Goal: Transaction & Acquisition: Purchase product/service

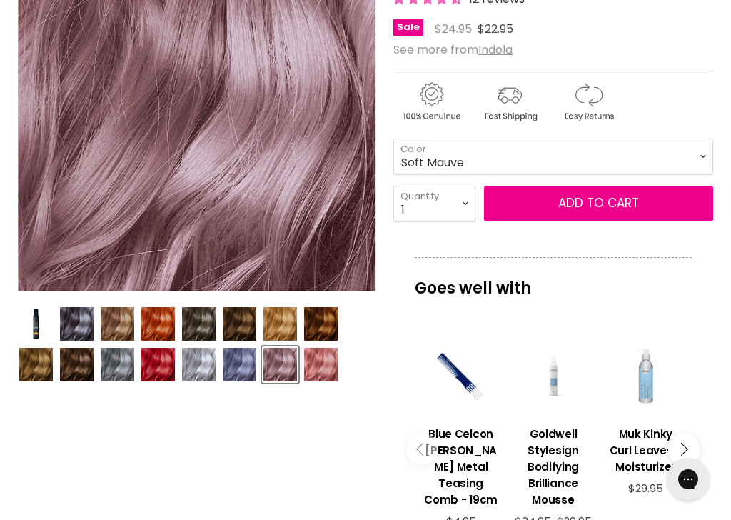
click at [327, 363] on img "Product thumbnails" at bounding box center [321, 365] width 34 height 34
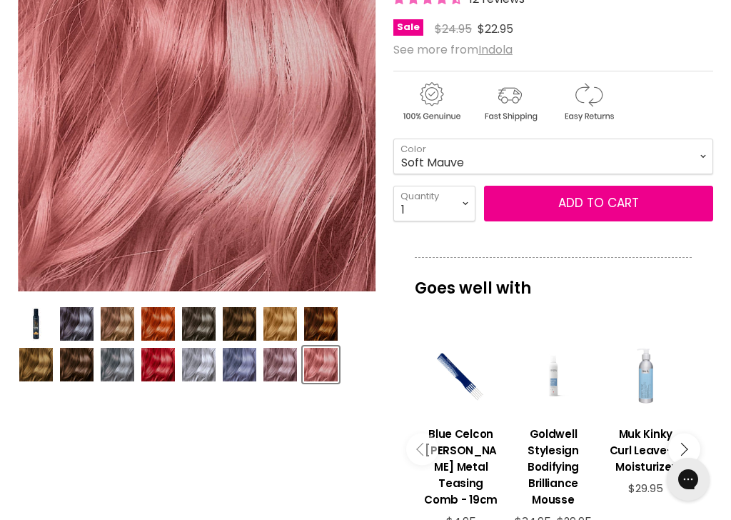
click at [327, 362] on img "Product thumbnails" at bounding box center [321, 365] width 34 height 34
click at [280, 367] on img "Product thumbnails" at bounding box center [281, 365] width 34 height 34
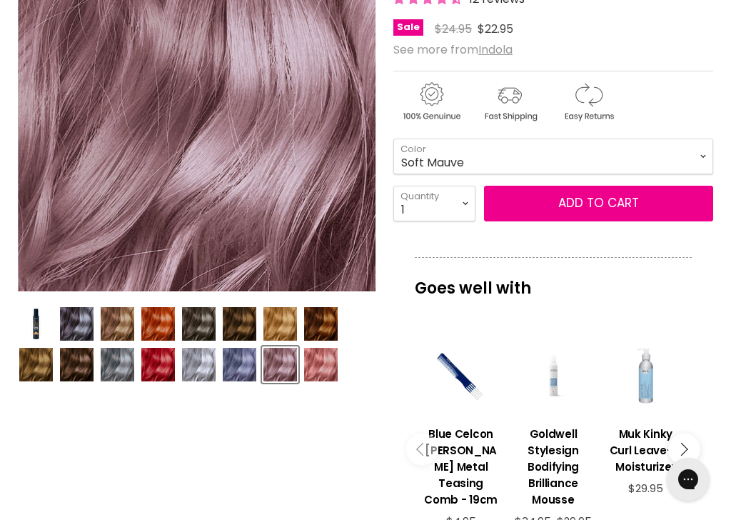
click at [321, 364] on img "Product thumbnails" at bounding box center [321, 365] width 34 height 34
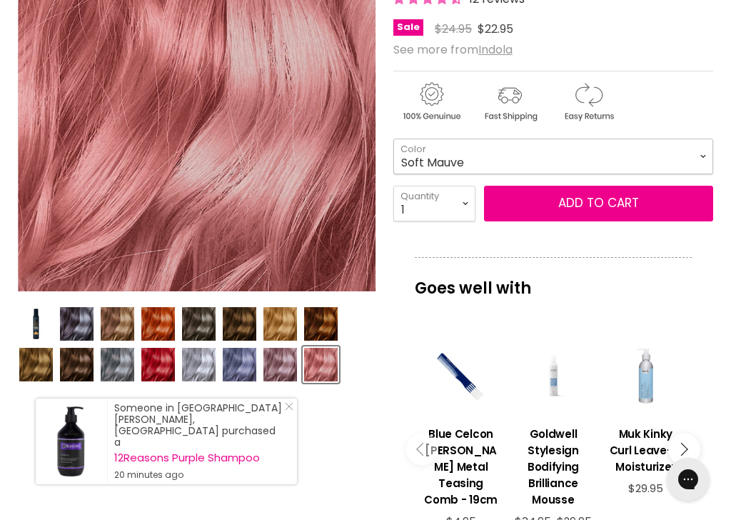
click at [702, 150] on select "Beige Blonde Honey Blonde Medium Blonde Dark Blonde Medium Brown Strawberry Ros…" at bounding box center [553, 157] width 320 height 36
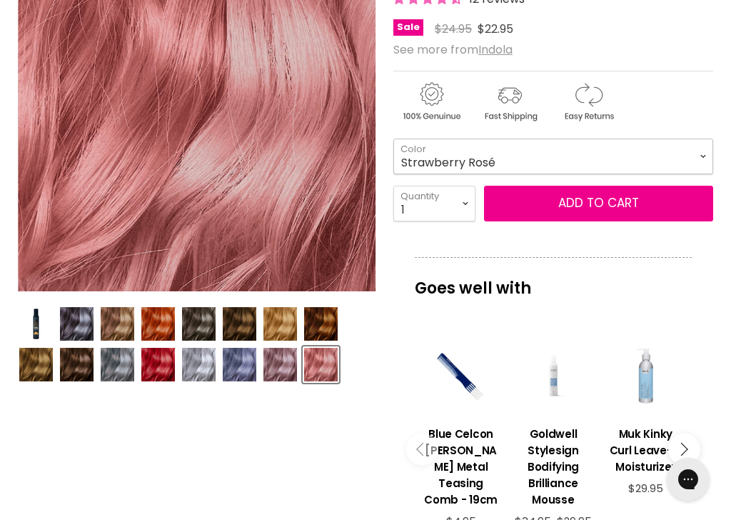
select select "Strawberry Rosé"
click at [282, 326] on img "Product thumbnails" at bounding box center [281, 324] width 34 height 34
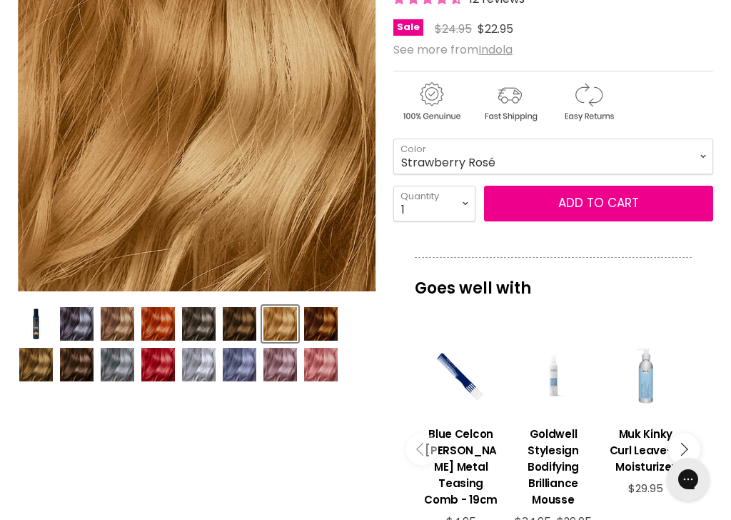
click at [281, 368] on img "Product thumbnails" at bounding box center [281, 365] width 34 height 34
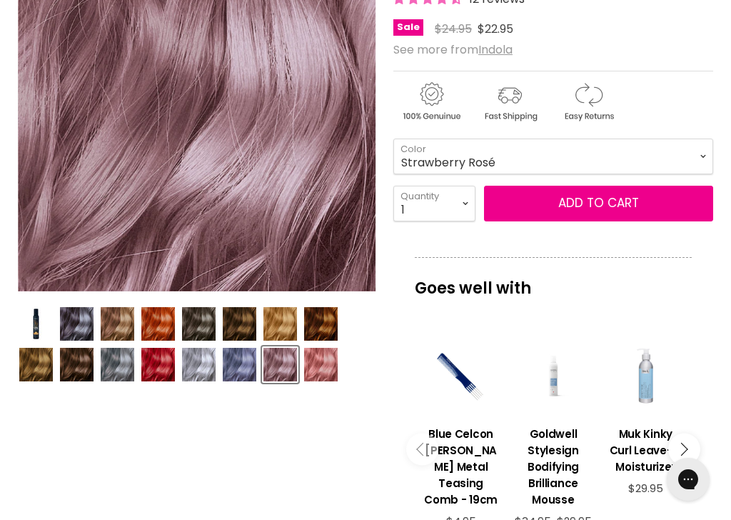
click at [63, 280] on img "Indola Color Style Mousse image. Click or Scroll to Zoom." at bounding box center [197, 112] width 358 height 358
click at [707, 156] on select "Beige Blonde Honey Blonde Medium Blonde Dark Blonde Medium Brown Strawberry Ros…" at bounding box center [553, 157] width 320 height 36
click at [326, 367] on img "Product thumbnails" at bounding box center [321, 365] width 34 height 34
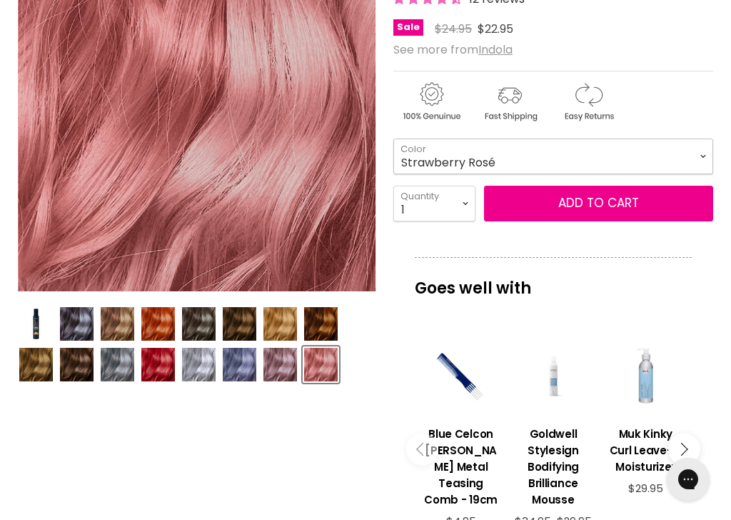
click at [702, 150] on select "Beige Blonde Honey Blonde Medium Blonde Dark Blonde Medium Brown Strawberry Ros…" at bounding box center [553, 157] width 320 height 36
click at [268, 366] on img "Product thumbnails" at bounding box center [281, 365] width 34 height 34
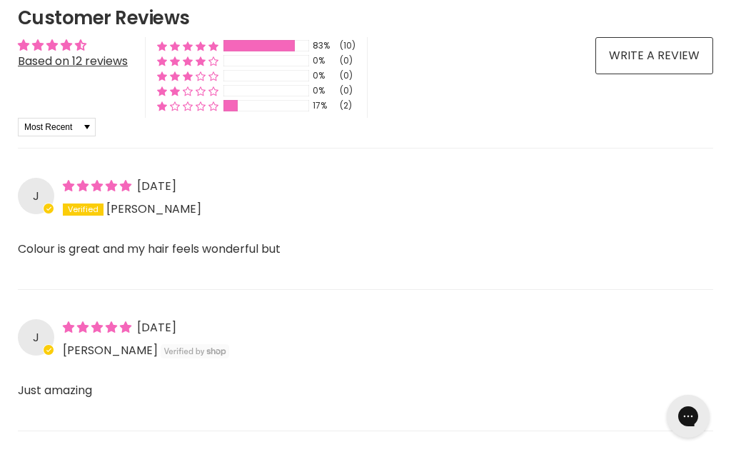
scroll to position [1158, 0]
